Goal: Transaction & Acquisition: Purchase product/service

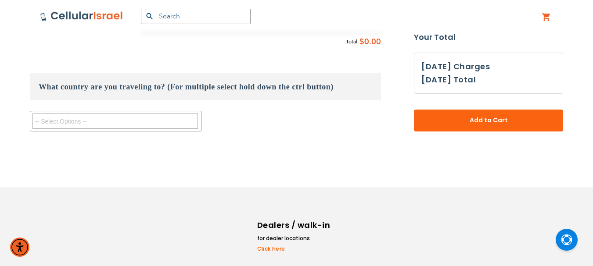
scroll to position [509, 0]
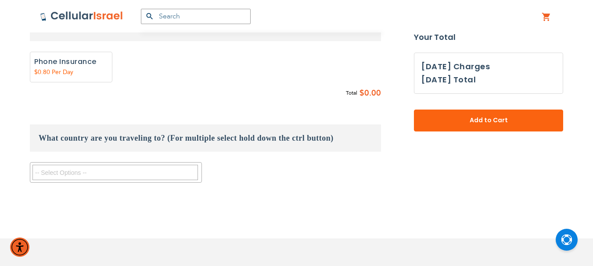
click at [101, 171] on textarea "Search" at bounding box center [114, 172] width 165 height 15
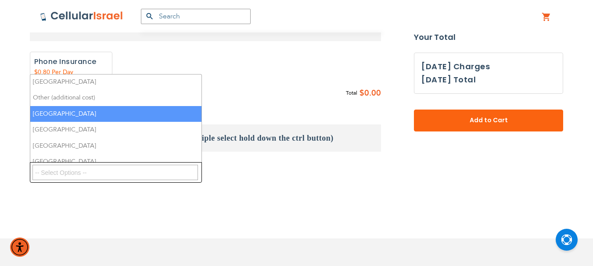
scroll to position [309, 0]
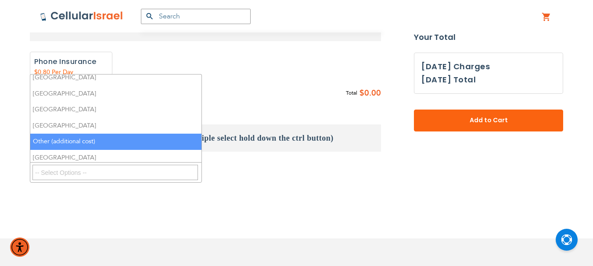
click at [84, 141] on li "Other (additional cost)" at bounding box center [115, 142] width 171 height 16
select select "10614"
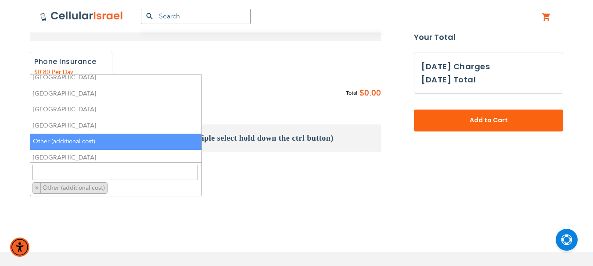
scroll to position [343, 0]
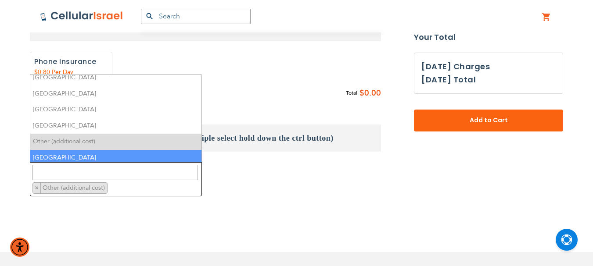
click at [63, 171] on textarea "Search" at bounding box center [114, 172] width 165 height 15
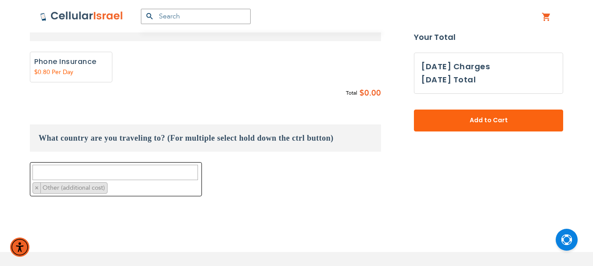
click at [65, 169] on textarea "Search" at bounding box center [114, 172] width 165 height 15
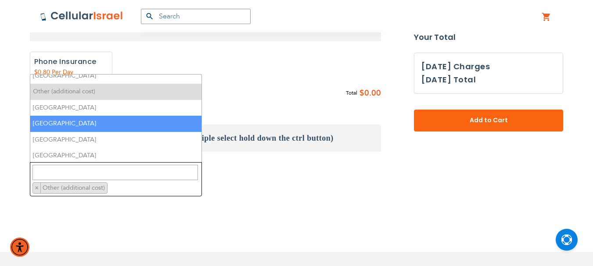
scroll to position [356, 0]
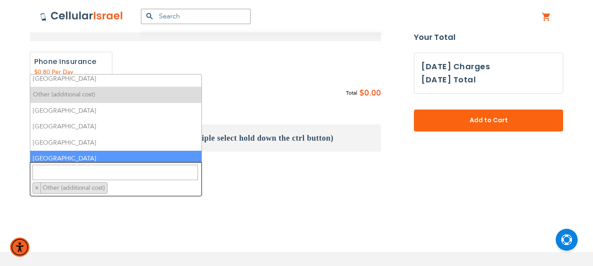
click at [73, 188] on span "Other (additional cost)" at bounding box center [74, 188] width 65 height 8
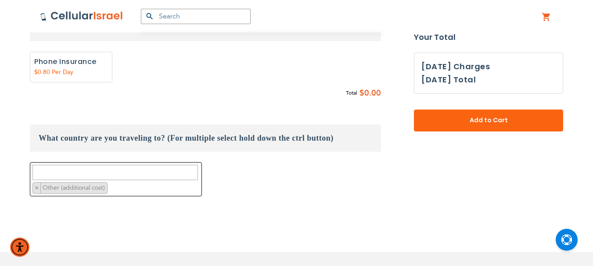
click at [72, 188] on span "Other (additional cost)" at bounding box center [74, 188] width 65 height 8
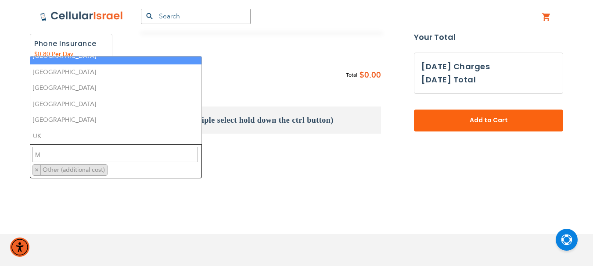
scroll to position [0, 0]
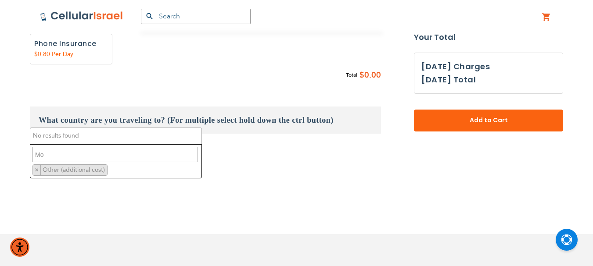
type textarea "M"
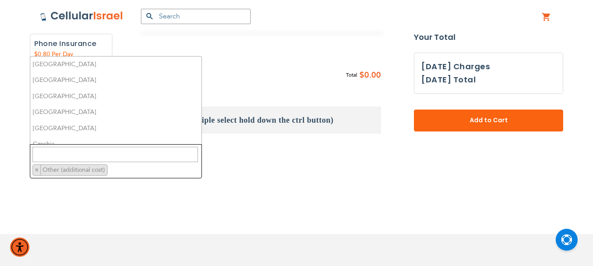
scroll to position [337, 0]
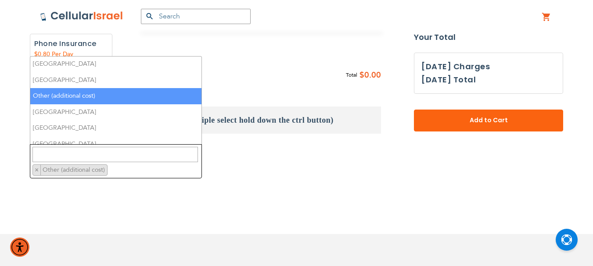
select select
type textarea "Other (additional cost)"
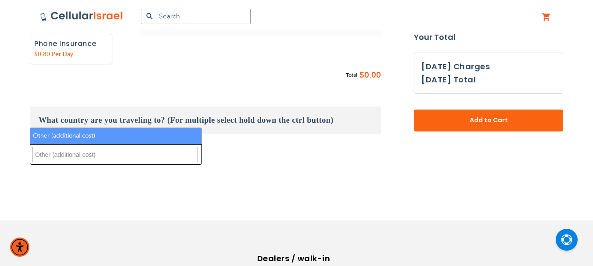
scroll to position [0, 0]
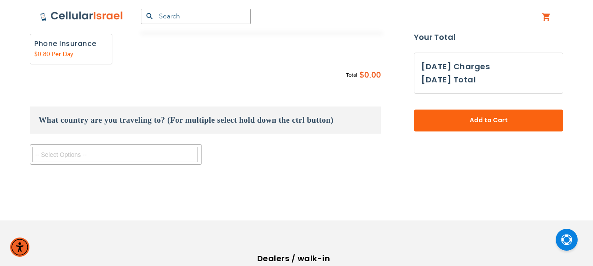
click at [121, 155] on textarea "Search" at bounding box center [114, 154] width 165 height 15
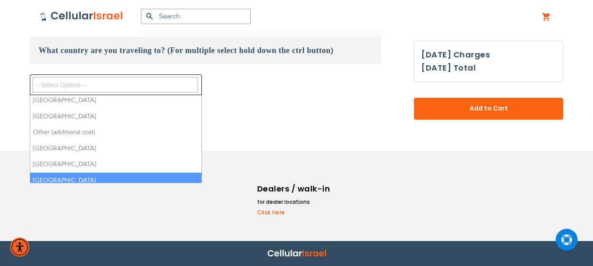
scroll to position [309, 0]
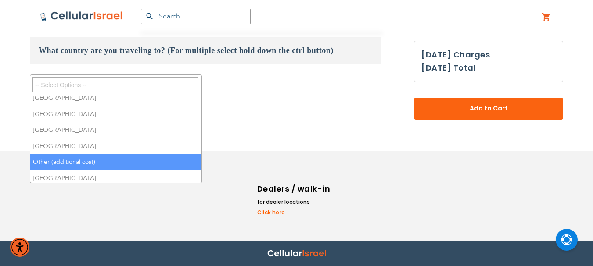
click at [97, 165] on li "Other (additional cost)" at bounding box center [115, 162] width 171 height 16
select select "10614"
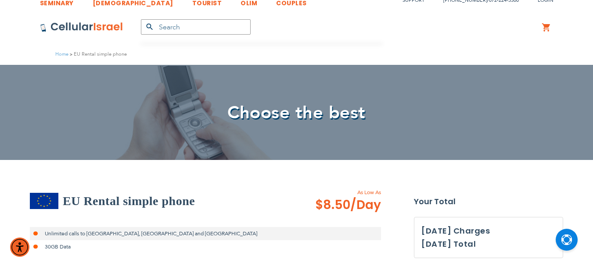
scroll to position [0, 0]
